Goal: Task Accomplishment & Management: Complete application form

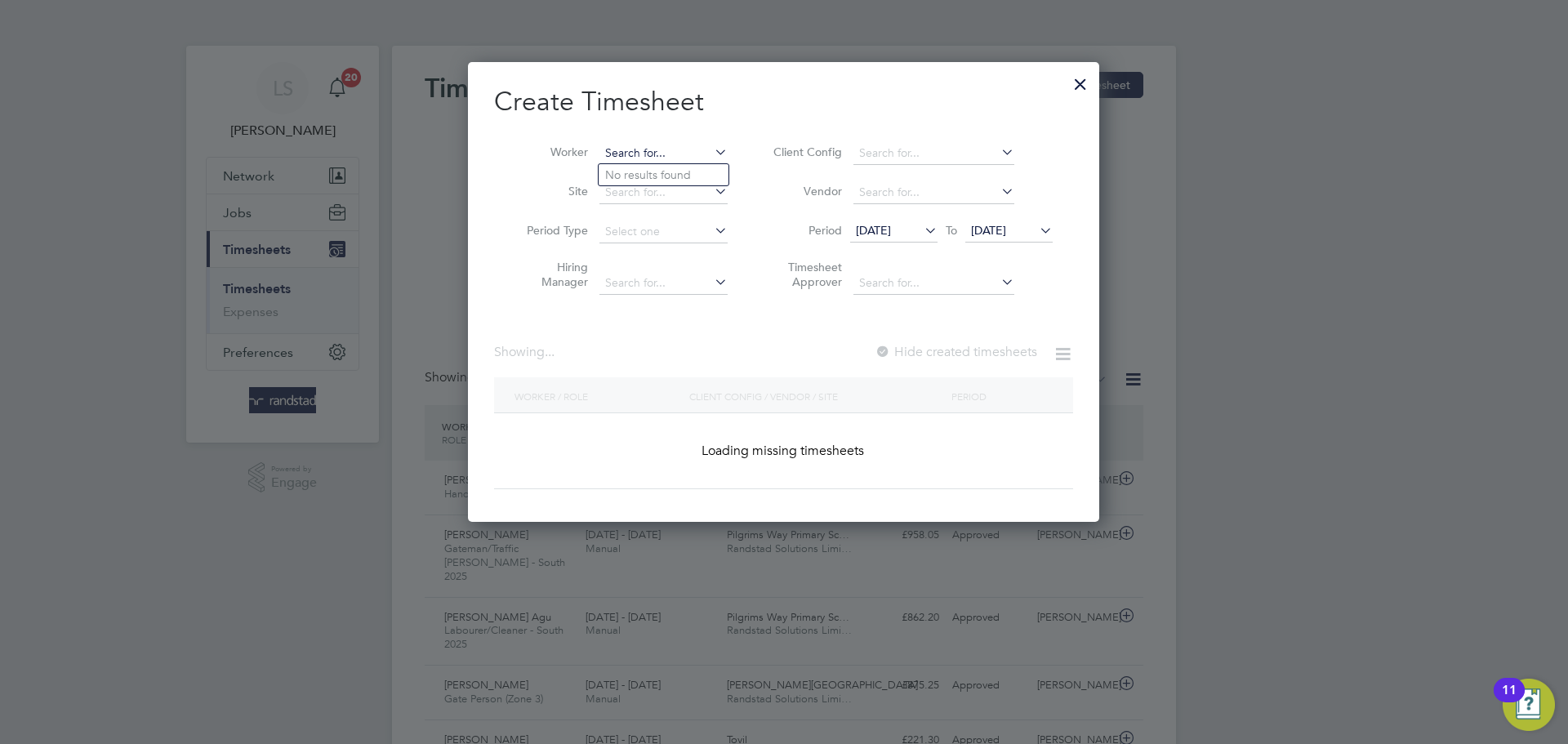
click at [624, 159] on input at bounding box center [663, 154] width 128 height 23
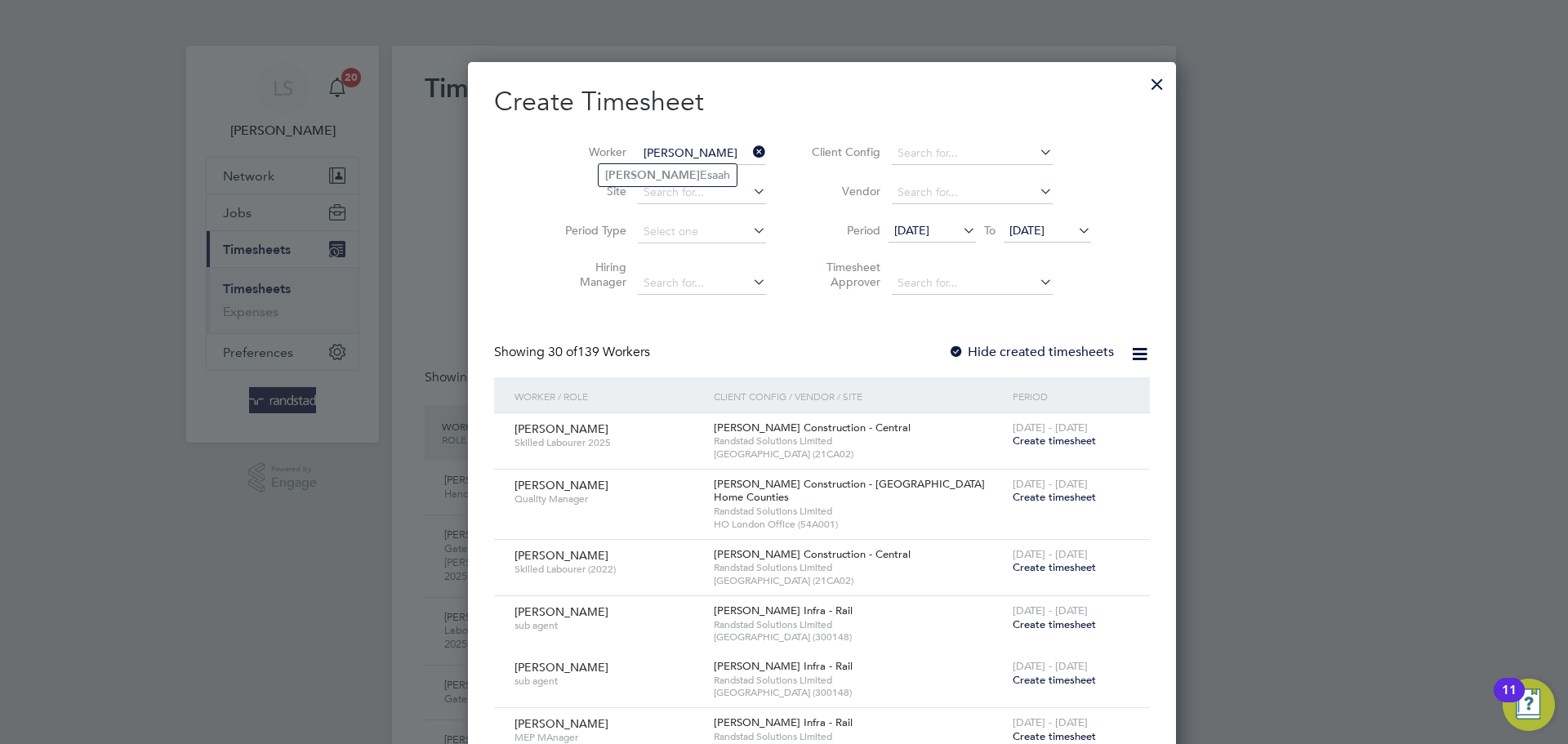
click at [620, 171] on b "[PERSON_NAME]" at bounding box center [652, 175] width 95 height 14
type input "[PERSON_NAME] Esaah"
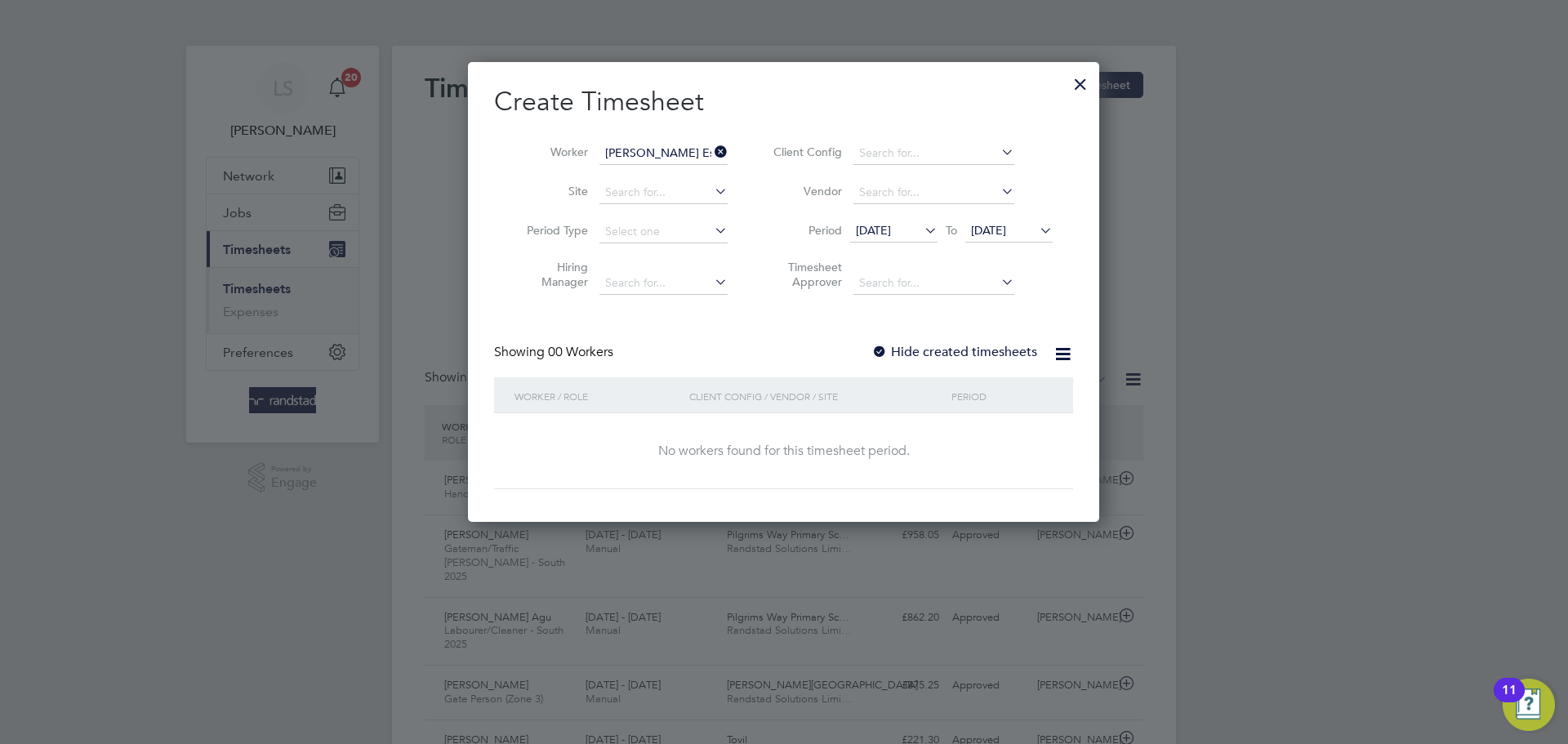
click at [978, 237] on span "[DATE]" at bounding box center [1009, 231] width 88 height 22
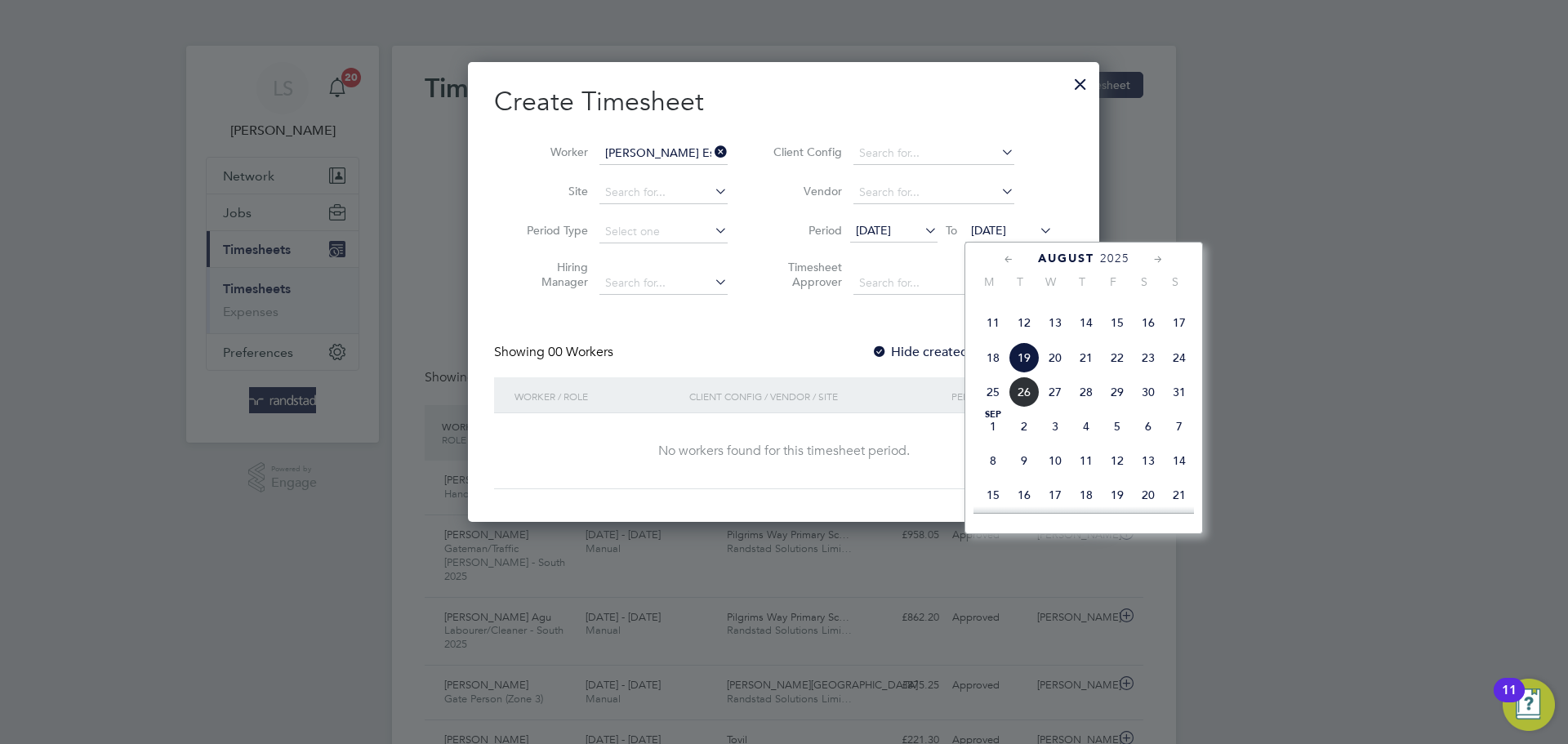
click at [1057, 407] on span "27" at bounding box center [1054, 391] width 31 height 31
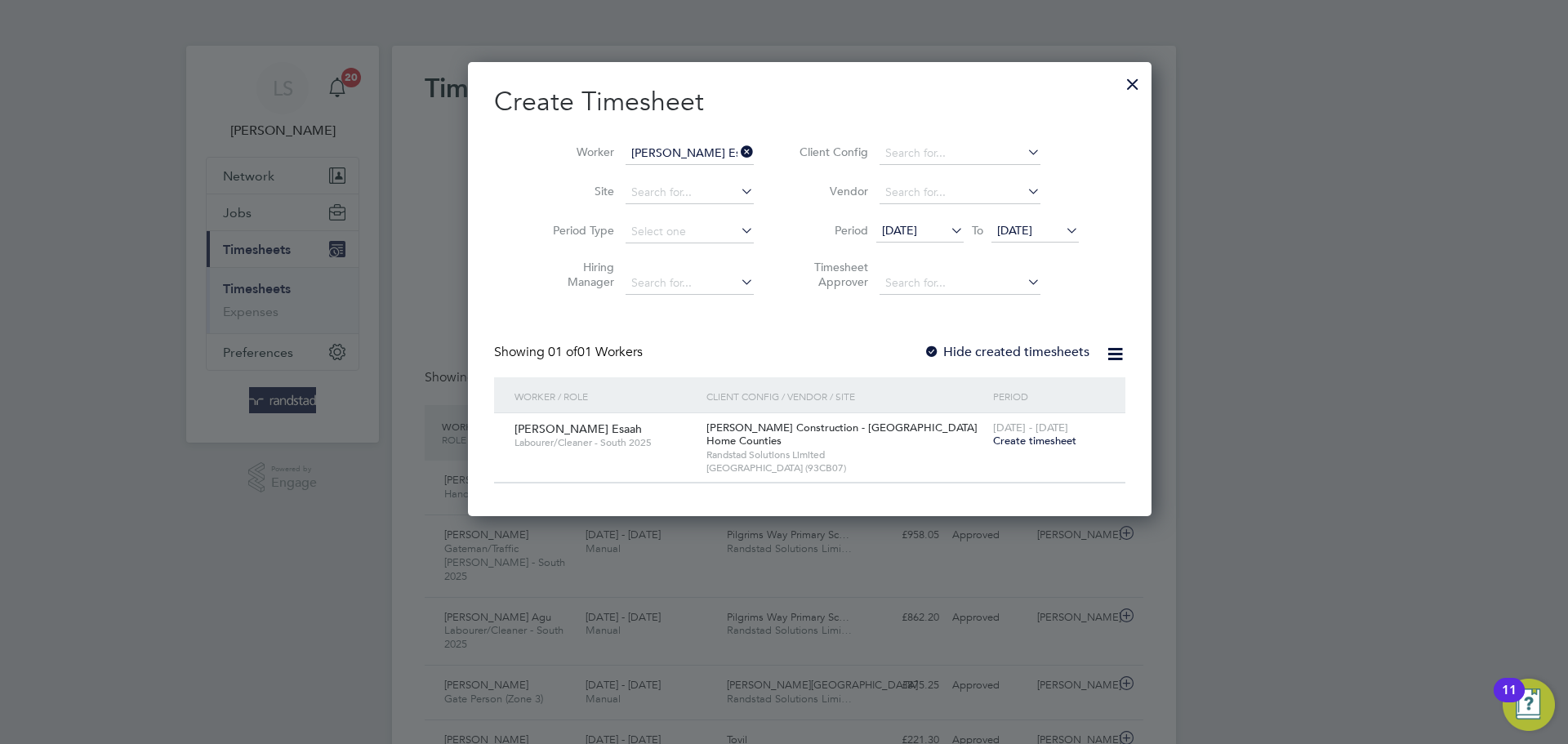
click at [924, 353] on div at bounding box center [932, 353] width 16 height 16
click at [1008, 220] on span "[DATE]" at bounding box center [1035, 231] width 88 height 22
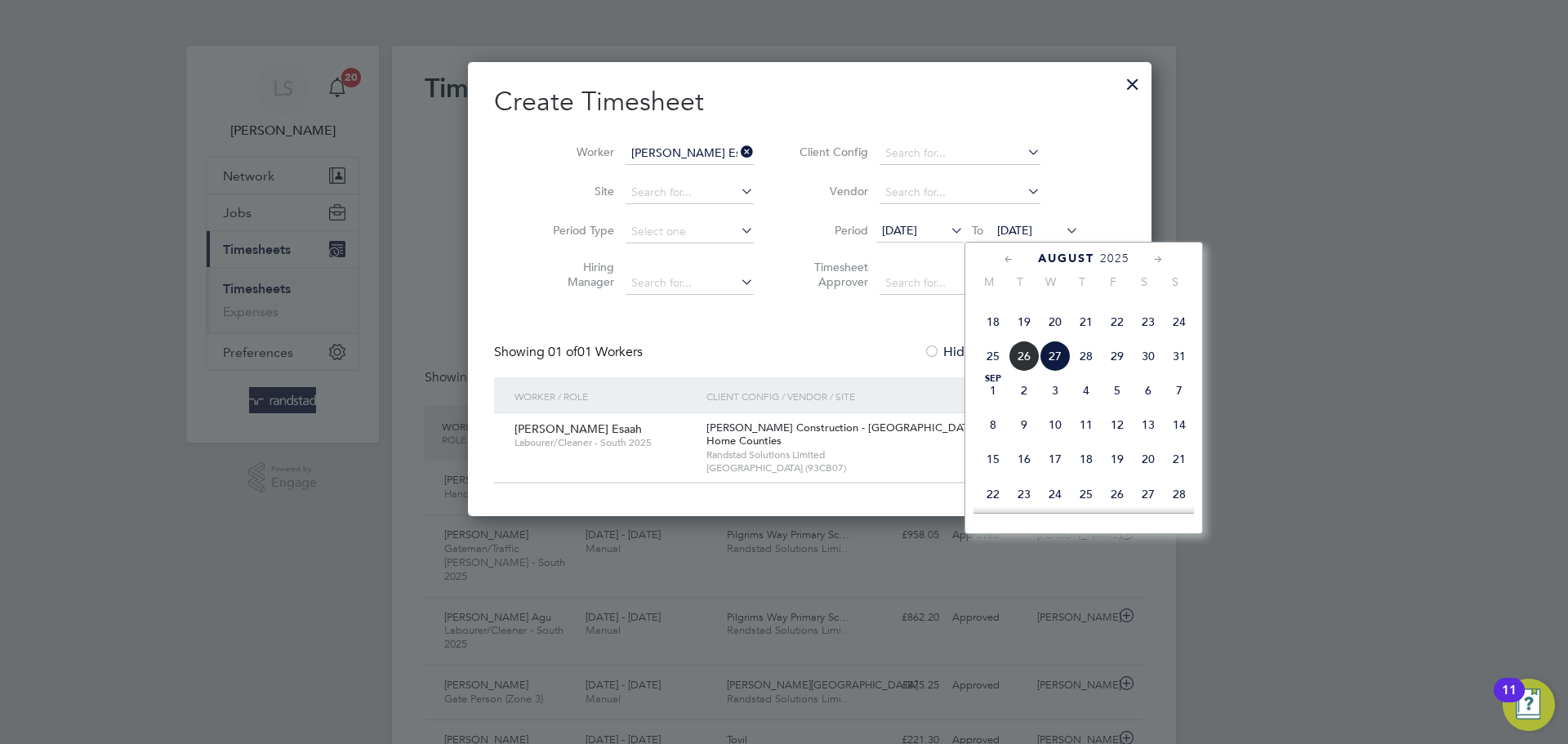
click at [1054, 371] on span "27" at bounding box center [1054, 355] width 31 height 31
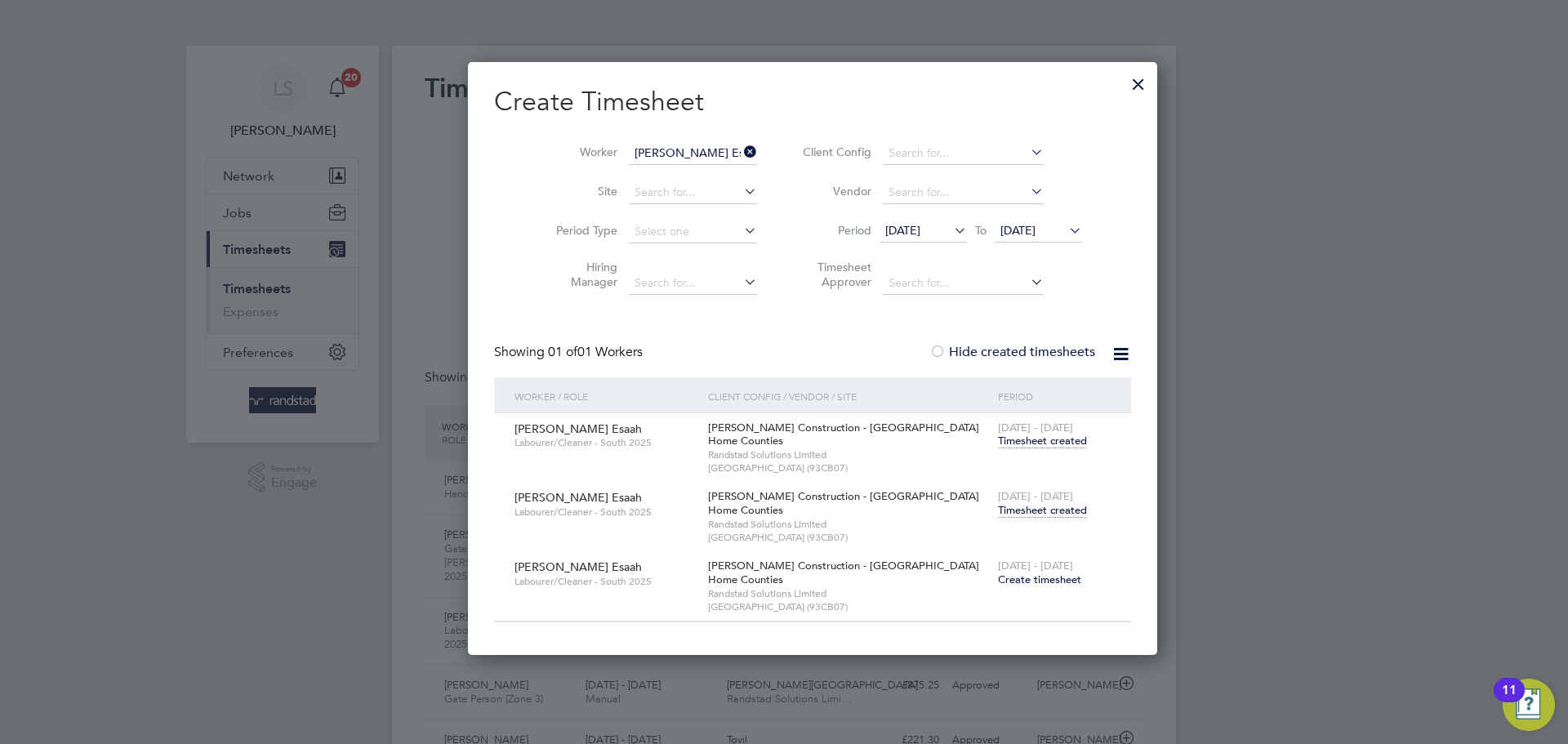
click at [1003, 509] on span "Timesheet created" at bounding box center [1042, 510] width 89 height 15
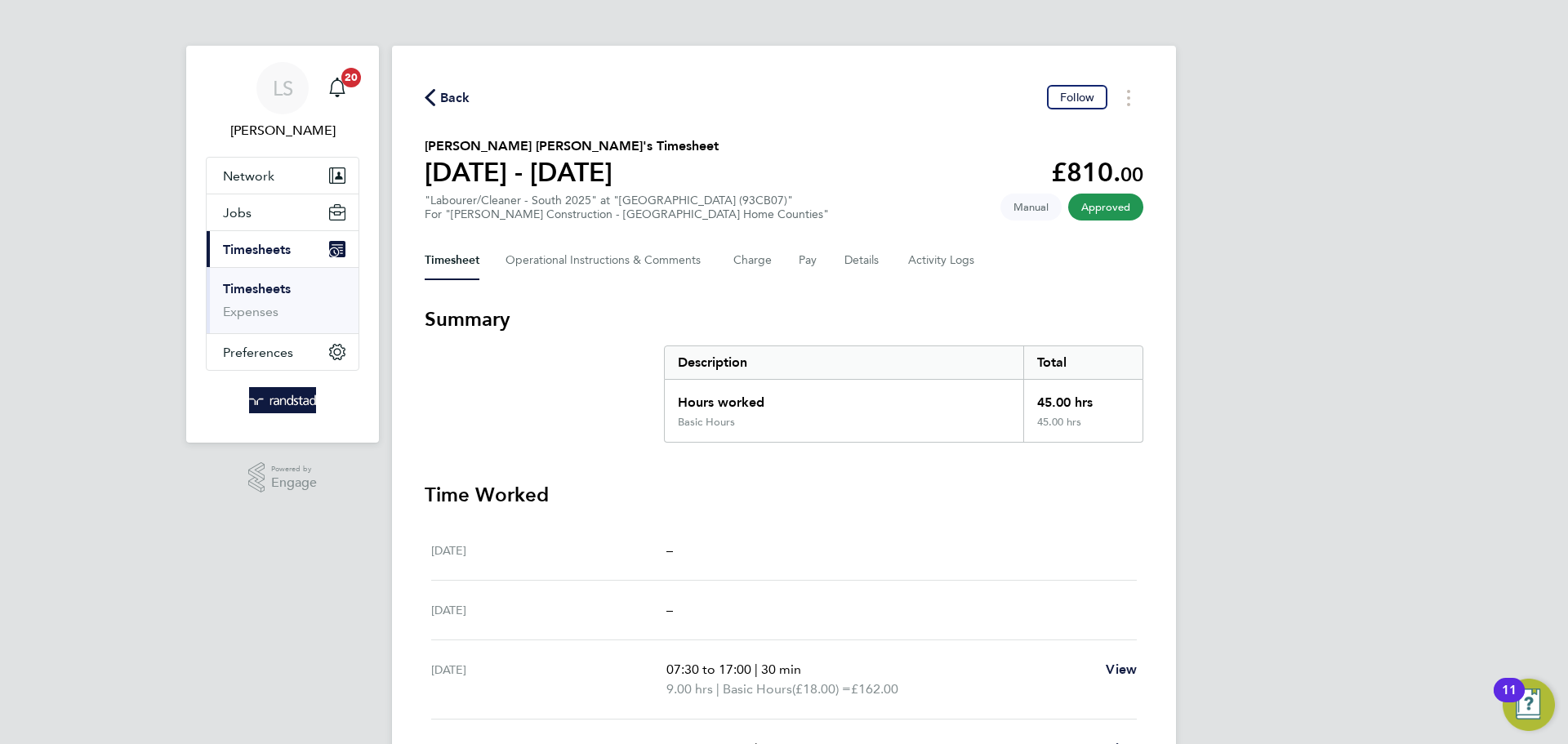
click at [438, 95] on span "Back" at bounding box center [447, 97] width 46 height 16
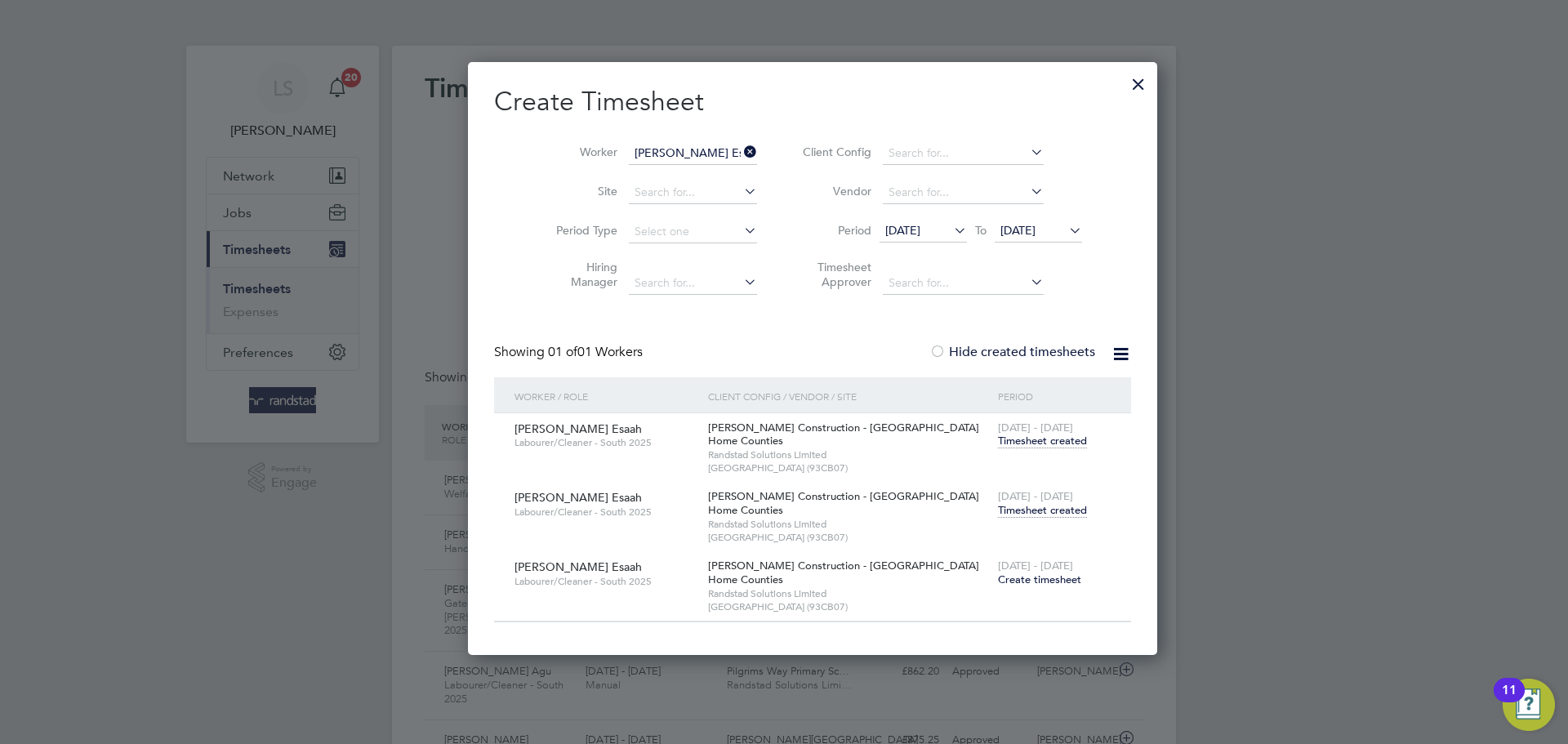
scroll to position [55, 142]
